Goal: Task Accomplishment & Management: Complete application form

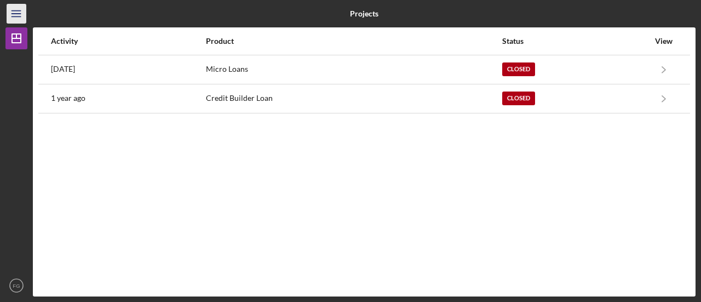
click at [21, 17] on icon "Icon/Menu" at bounding box center [16, 14] width 25 height 25
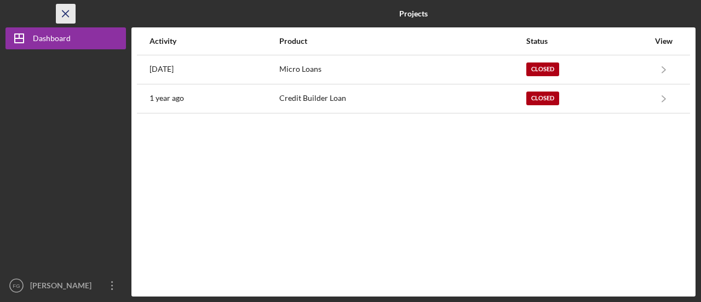
click at [60, 13] on icon "Icon/Menu Close" at bounding box center [66, 14] width 25 height 25
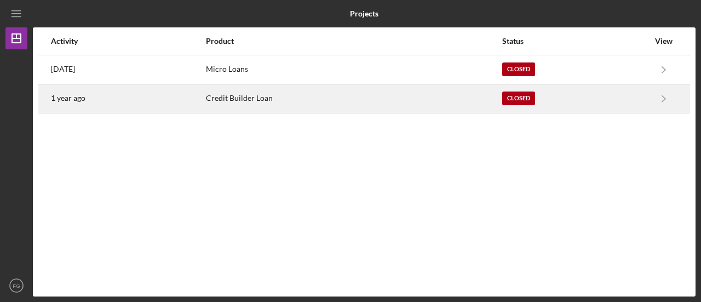
click at [614, 93] on div "Closed" at bounding box center [575, 98] width 147 height 27
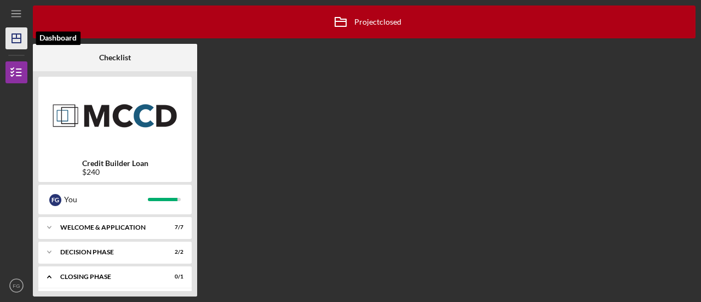
click at [15, 38] on line "button" at bounding box center [16, 38] width 9 height 0
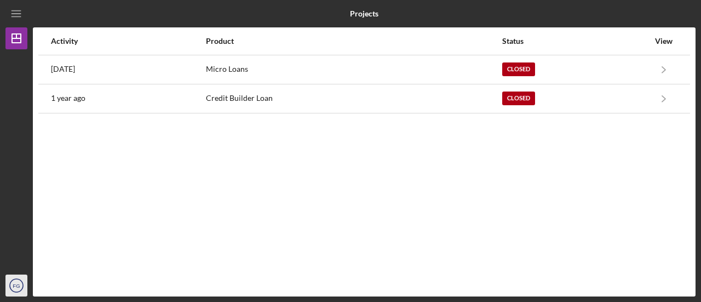
click at [16, 293] on icon "FG" at bounding box center [16, 285] width 22 height 27
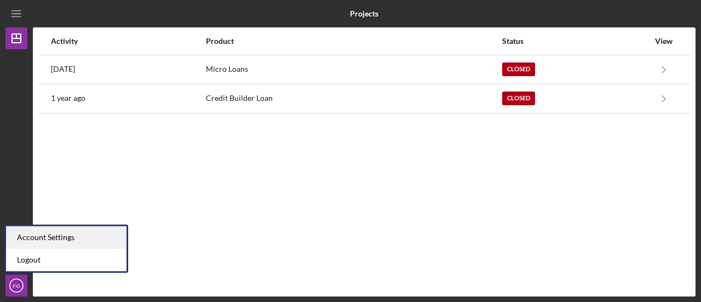
click at [73, 241] on div "Account Settings" at bounding box center [66, 237] width 120 height 22
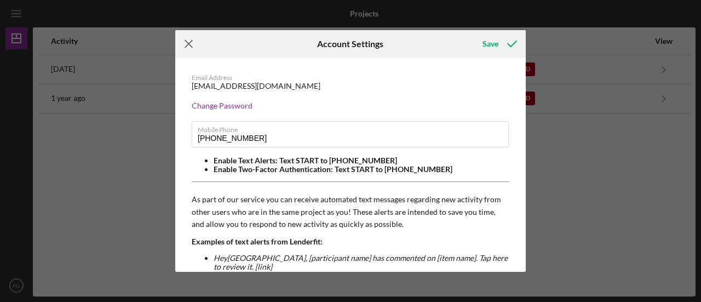
click at [192, 43] on icon "Icon/Menu Close" at bounding box center [188, 43] width 27 height 27
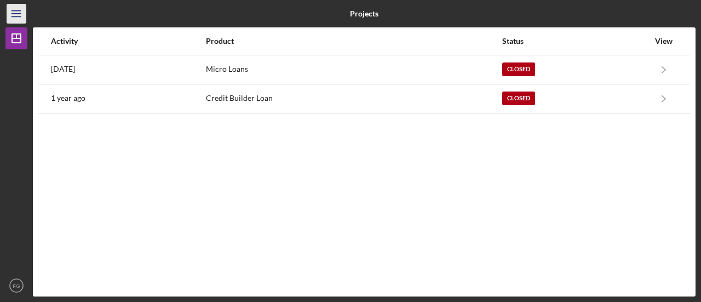
click at [14, 15] on icon "Icon/Menu" at bounding box center [16, 14] width 25 height 25
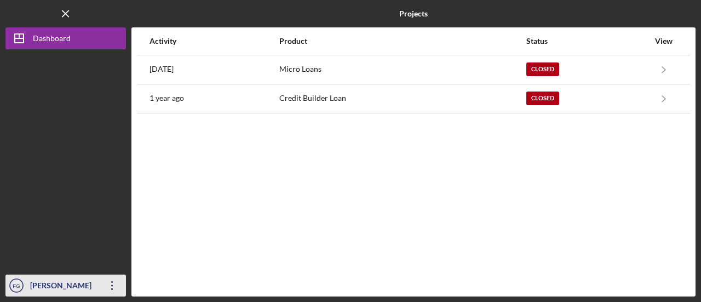
click at [111, 283] on icon "Icon/Overflow" at bounding box center [112, 285] width 27 height 27
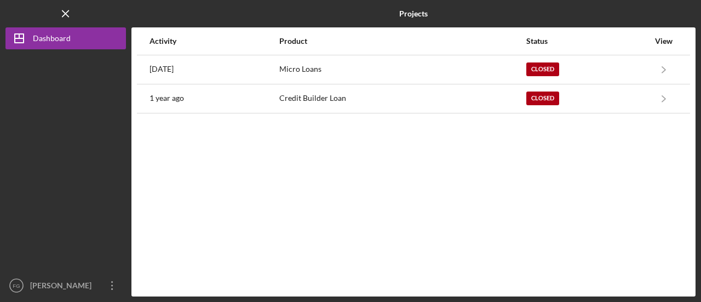
click at [181, 199] on div "Activity Product Status View [DATE] Micro Loans Closed Icon/Navigate Micro Loan…" at bounding box center [413, 161] width 564 height 269
click at [419, 121] on div "Activity Product Status View [DATE] Micro Loans Closed Icon/Navigate Micro Loan…" at bounding box center [413, 161] width 564 height 269
click at [64, 9] on icon "Icon/Menu Close" at bounding box center [66, 14] width 25 height 25
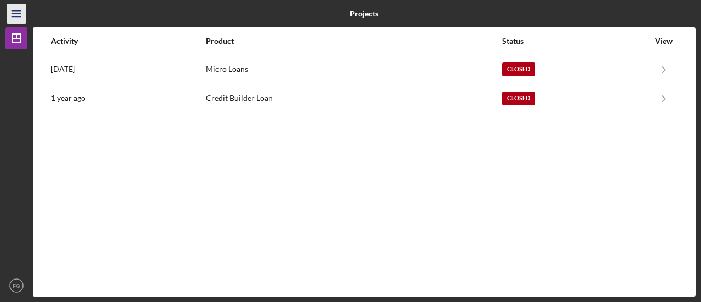
click at [12, 13] on icon "Icon/Menu" at bounding box center [16, 14] width 25 height 25
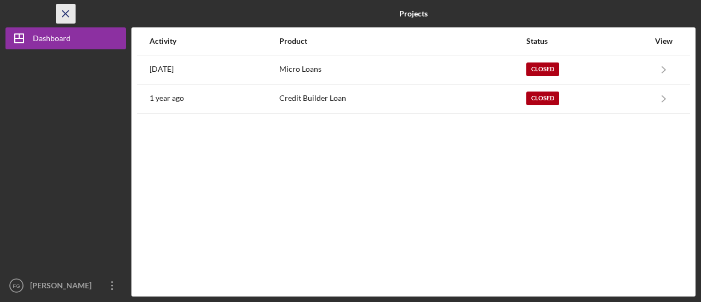
click at [60, 15] on icon "Icon/Menu Close" at bounding box center [66, 14] width 25 height 25
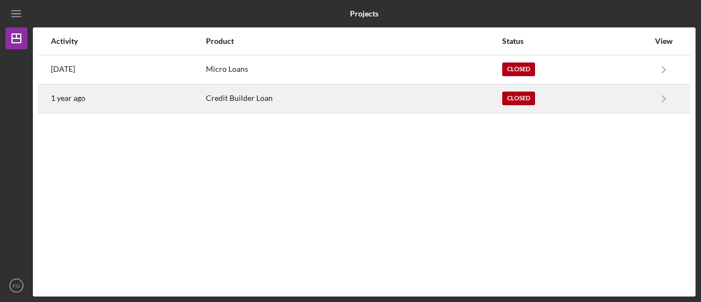
click at [598, 103] on div "Closed" at bounding box center [575, 98] width 147 height 27
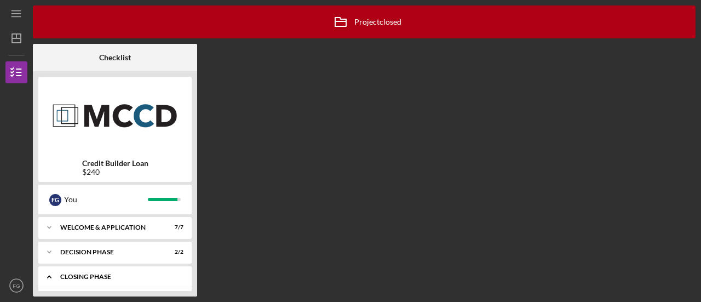
click at [97, 271] on div "Icon/Expander Closing Phase 0 / 1" at bounding box center [114, 277] width 153 height 22
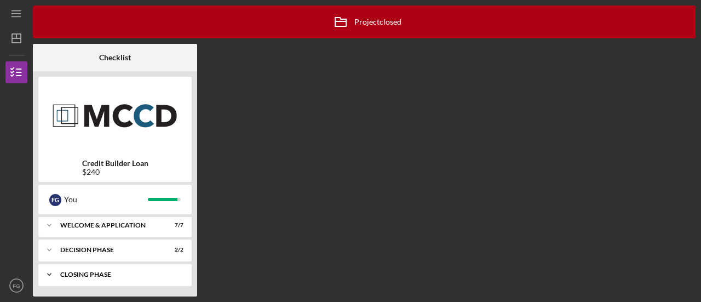
click at [105, 275] on div "Closing Phase" at bounding box center [119, 274] width 118 height 7
click at [99, 251] on div "Decision Phase" at bounding box center [119, 249] width 118 height 7
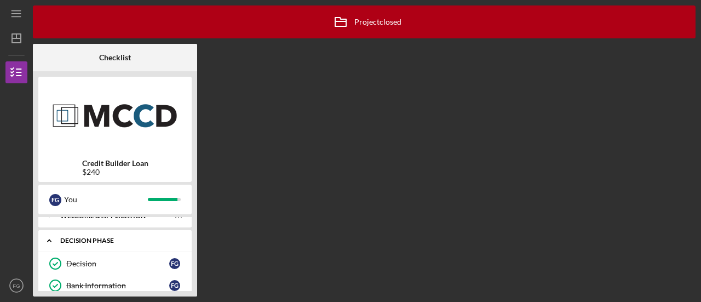
scroll to position [0, 0]
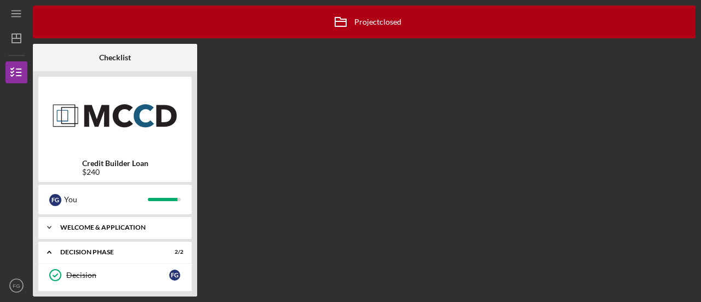
click at [74, 229] on div "Welcome & Application" at bounding box center [119, 227] width 118 height 7
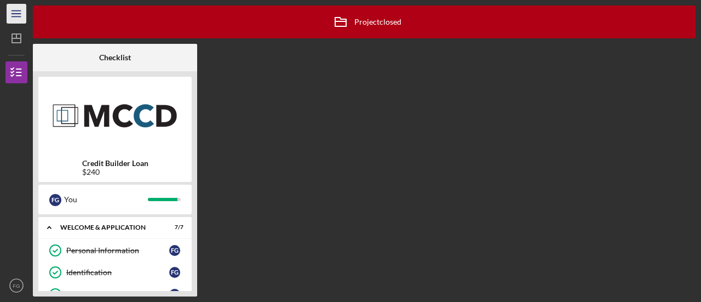
click at [18, 8] on icon "Icon/Menu" at bounding box center [16, 14] width 25 height 25
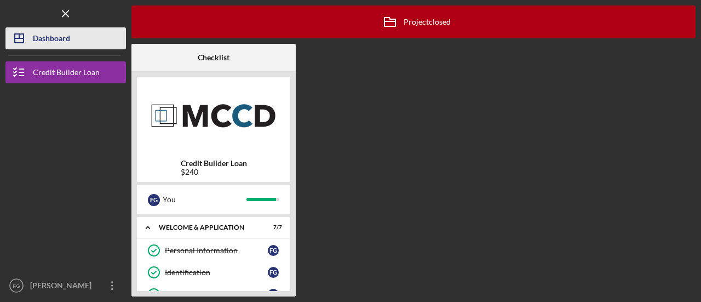
click at [31, 36] on icon "Icon/Dashboard" at bounding box center [18, 38] width 27 height 27
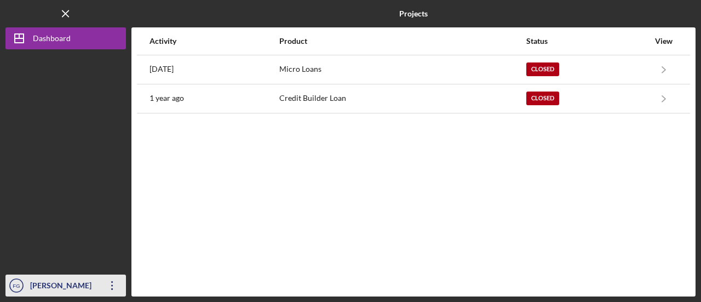
click at [44, 283] on div "[PERSON_NAME]" at bounding box center [62, 286] width 71 height 25
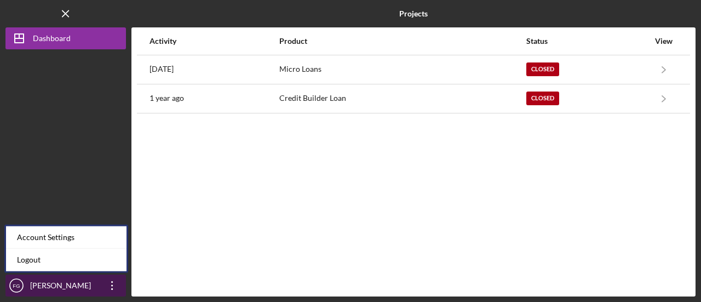
click at [110, 286] on icon "Icon/Overflow" at bounding box center [112, 285] width 27 height 27
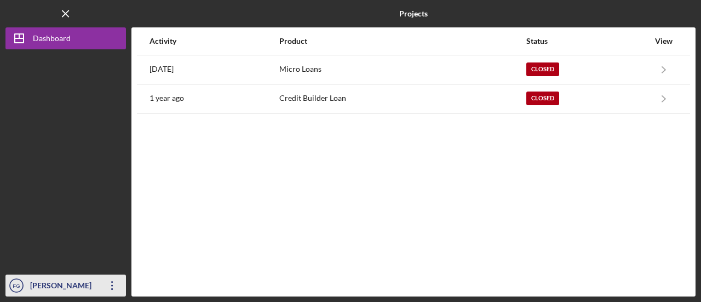
click at [72, 284] on div "[PERSON_NAME]" at bounding box center [62, 286] width 71 height 25
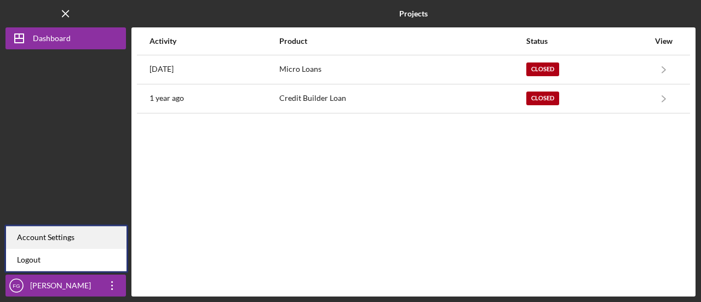
click at [76, 240] on div "Account Settings" at bounding box center [66, 237] width 120 height 22
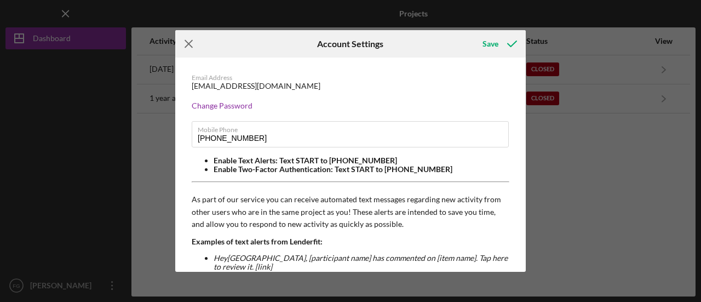
click at [184, 39] on icon "Icon/Menu Close" at bounding box center [188, 43] width 27 height 27
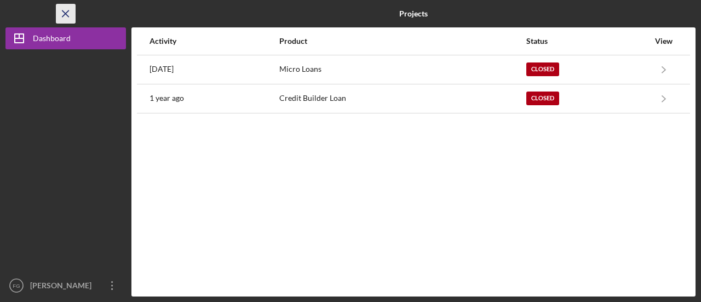
click at [64, 8] on icon "Icon/Menu Close" at bounding box center [66, 14] width 25 height 25
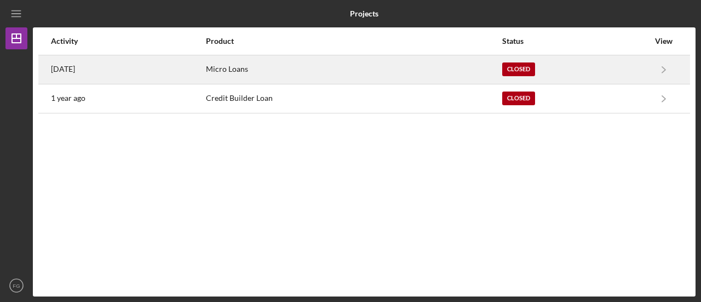
click at [585, 74] on div "Closed" at bounding box center [575, 69] width 147 height 27
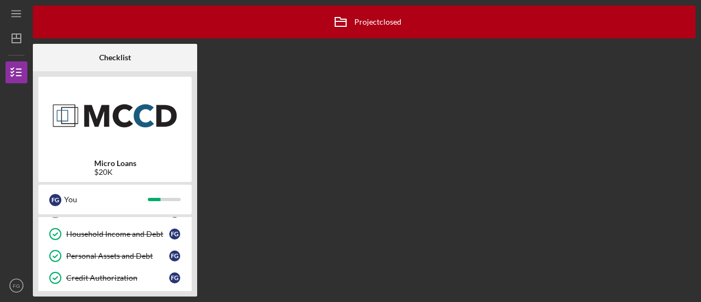
scroll to position [316, 0]
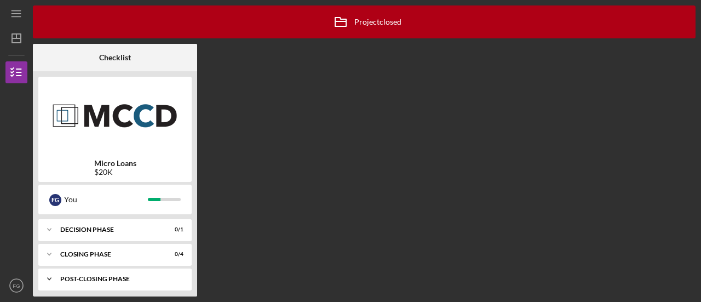
click at [118, 275] on div "Post-Closing Phase" at bounding box center [119, 278] width 118 height 7
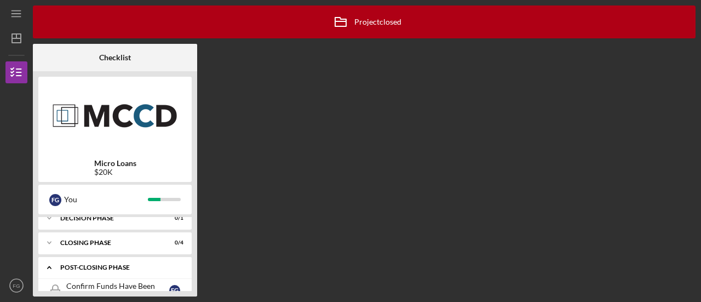
scroll to position [319, 0]
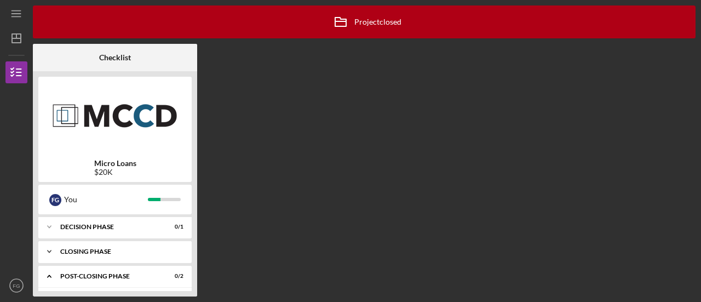
click at [114, 250] on div "Icon/Expander Closing Phase 0 / 4" at bounding box center [114, 251] width 153 height 22
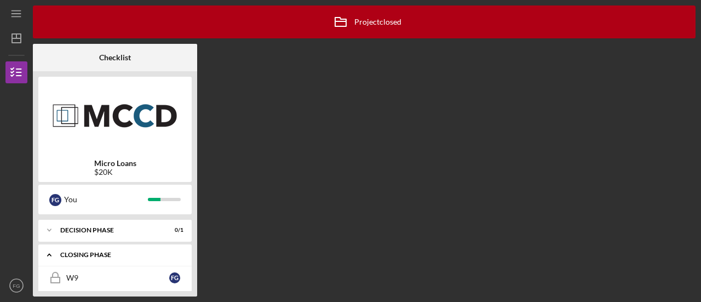
scroll to position [304, 0]
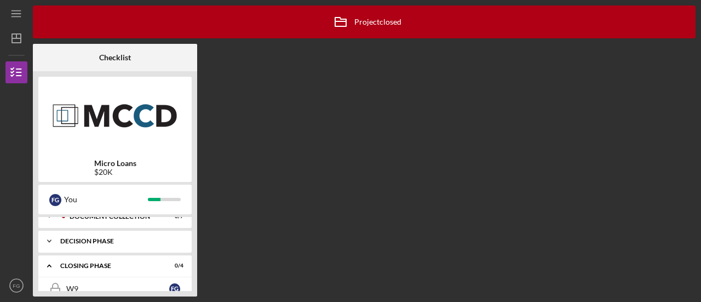
click at [112, 241] on div "Icon/Expander Decision Phase 0 / 1" at bounding box center [114, 241] width 153 height 22
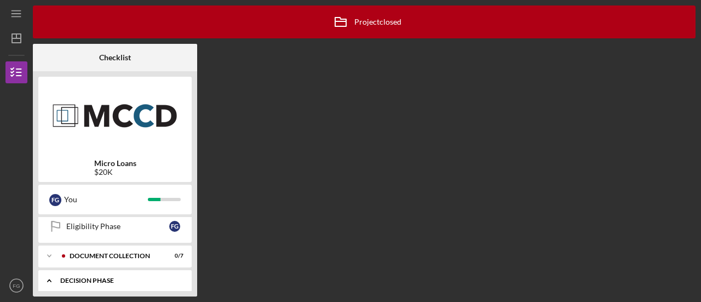
scroll to position [244, 0]
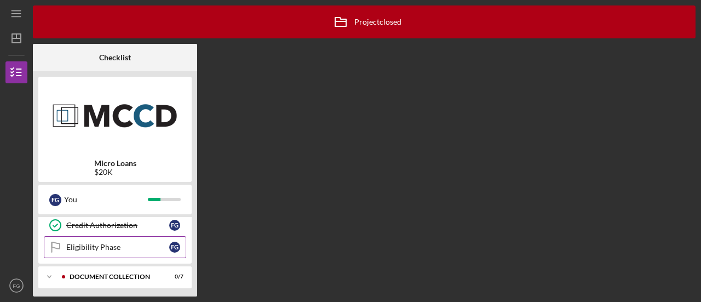
click at [105, 243] on div "Eligibility Phase" at bounding box center [117, 247] width 103 height 9
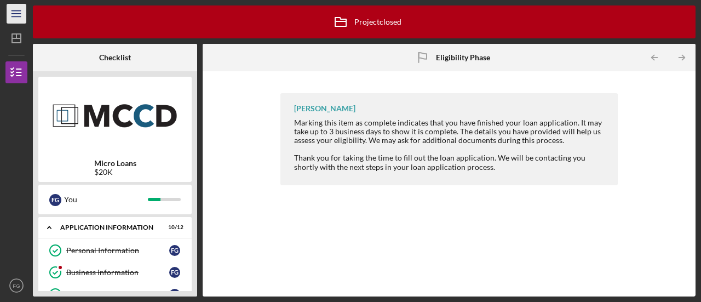
click at [16, 10] on icon "Icon/Menu" at bounding box center [16, 14] width 25 height 25
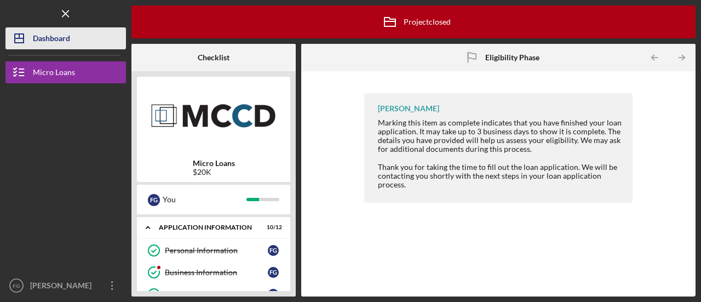
click at [28, 40] on icon "Icon/Dashboard" at bounding box center [18, 38] width 27 height 27
